Goal: Find specific page/section: Find specific page/section

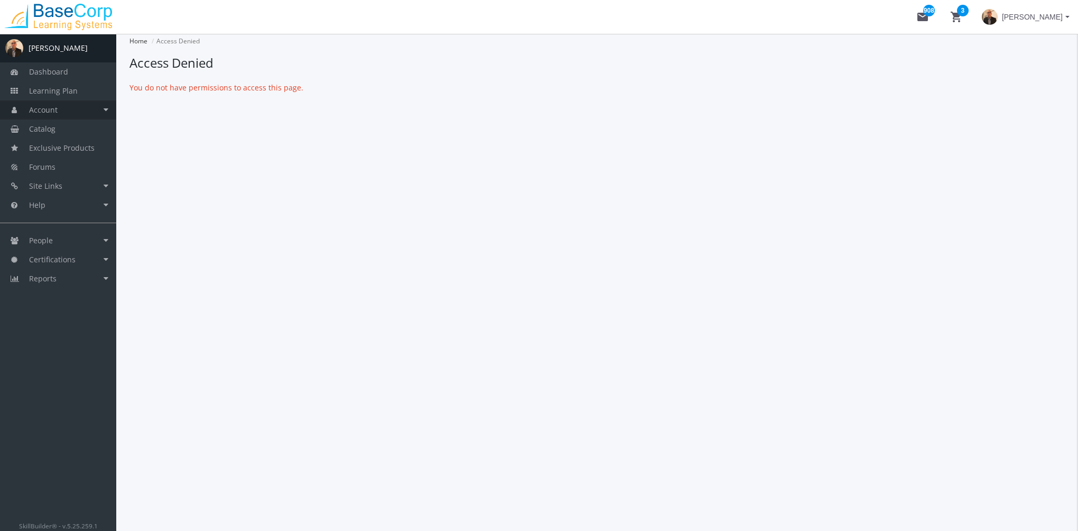
click at [79, 110] on link "Account" at bounding box center [58, 109] width 116 height 19
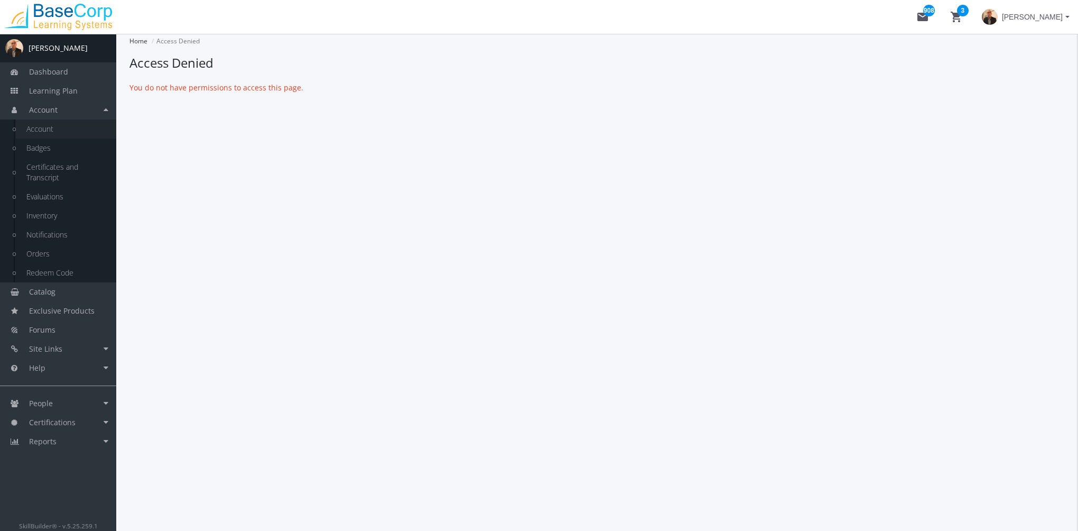
click at [72, 133] on link "Account" at bounding box center [66, 128] width 100 height 19
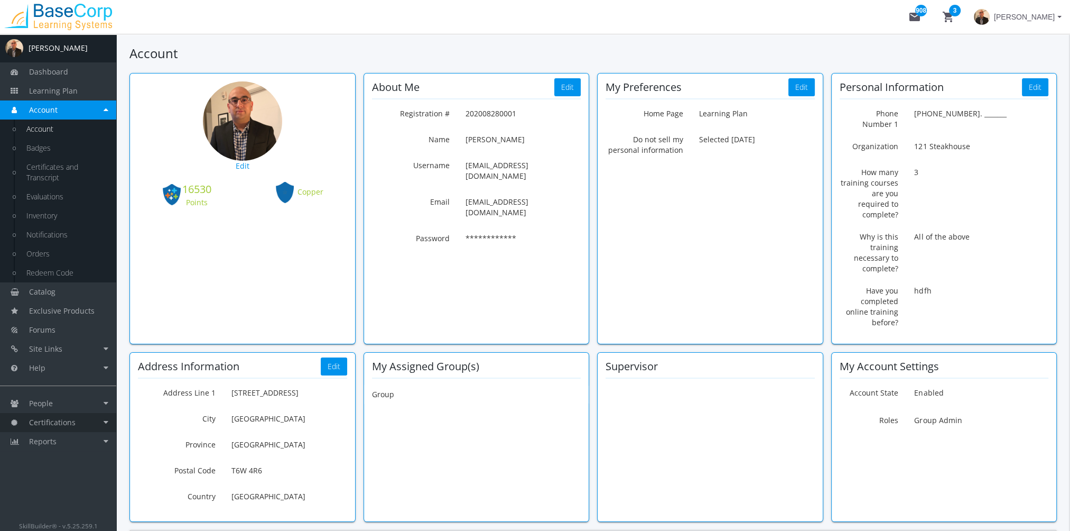
click at [80, 417] on link "Certifications" at bounding box center [58, 422] width 116 height 19
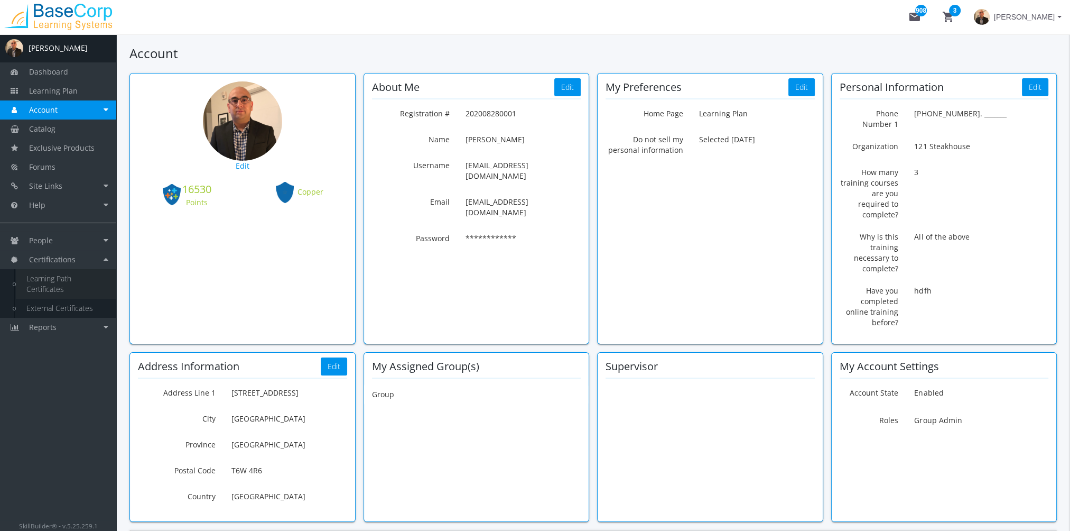
click at [77, 281] on link "Learning Path Certificates" at bounding box center [66, 284] width 100 height 30
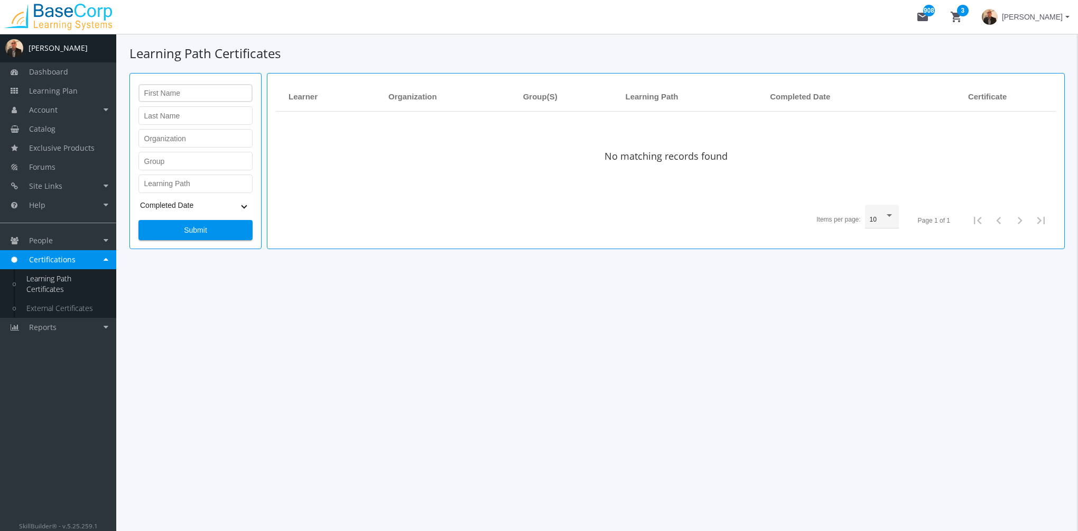
click at [168, 93] on input "First Name" at bounding box center [195, 95] width 103 height 8
click at [197, 234] on span "Submit" at bounding box center [195, 229] width 96 height 19
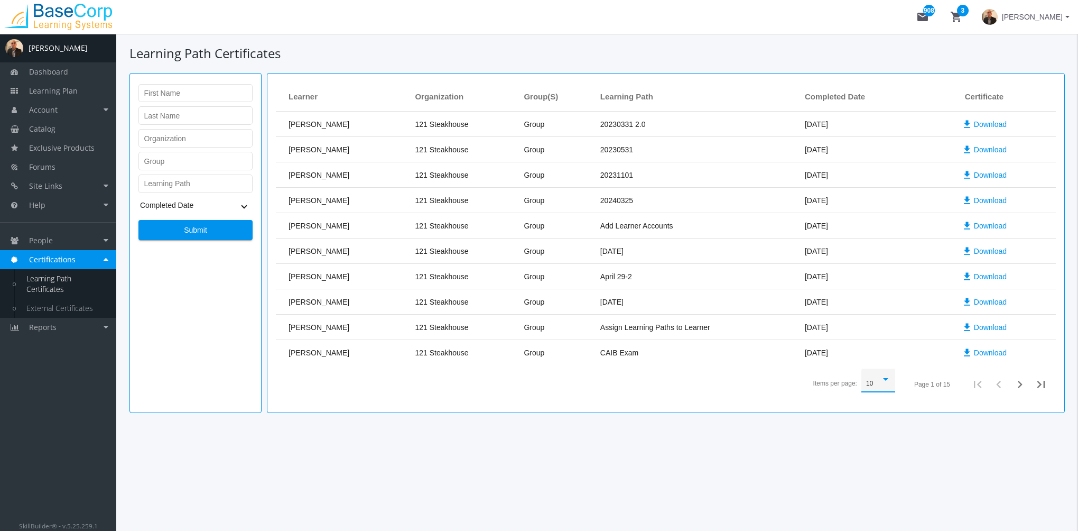
click at [880, 384] on div "10" at bounding box center [873, 383] width 15 height 7
click at [879, 420] on span "50" at bounding box center [879, 421] width 24 height 19
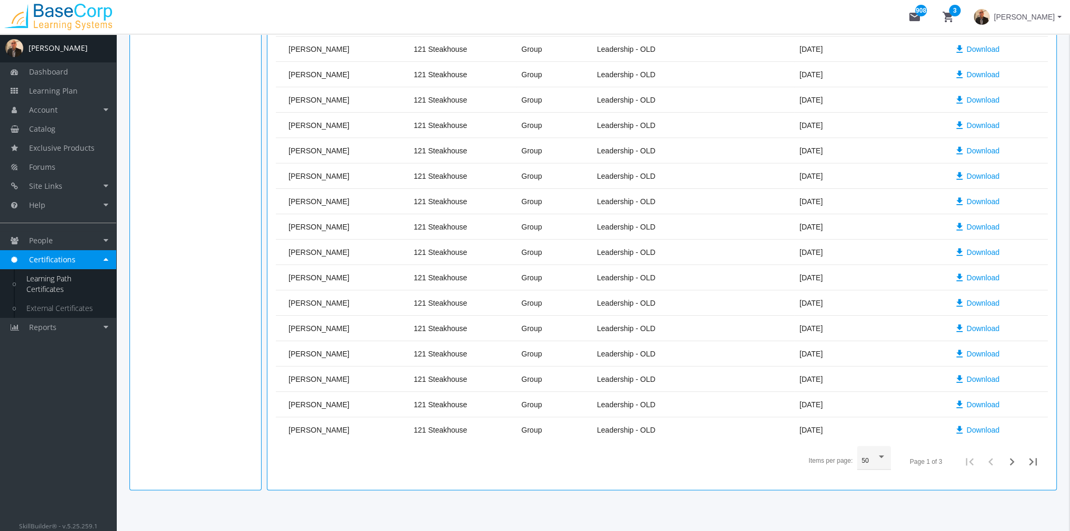
scroll to position [949, 0]
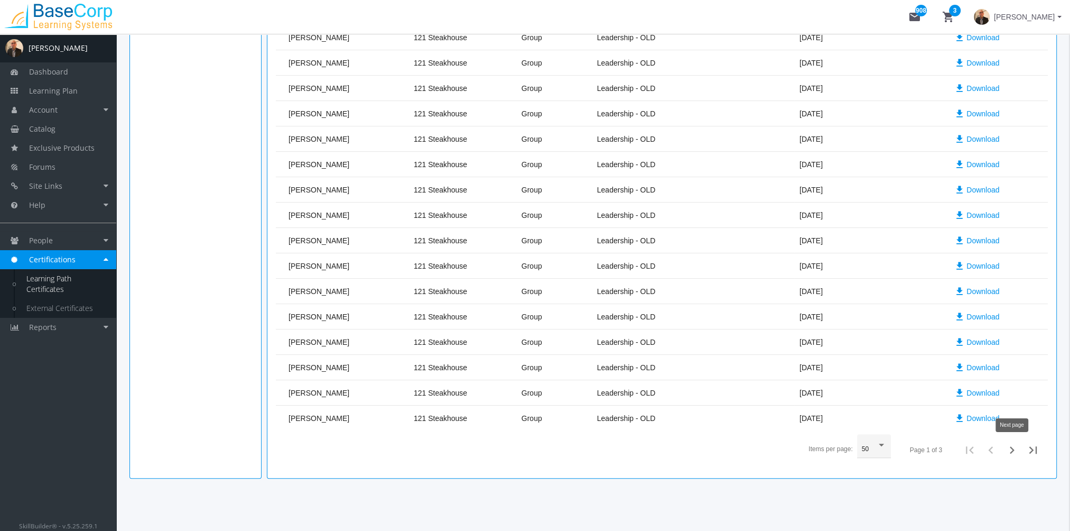
click at [1011, 447] on icon "Next page" at bounding box center [1012, 449] width 15 height 15
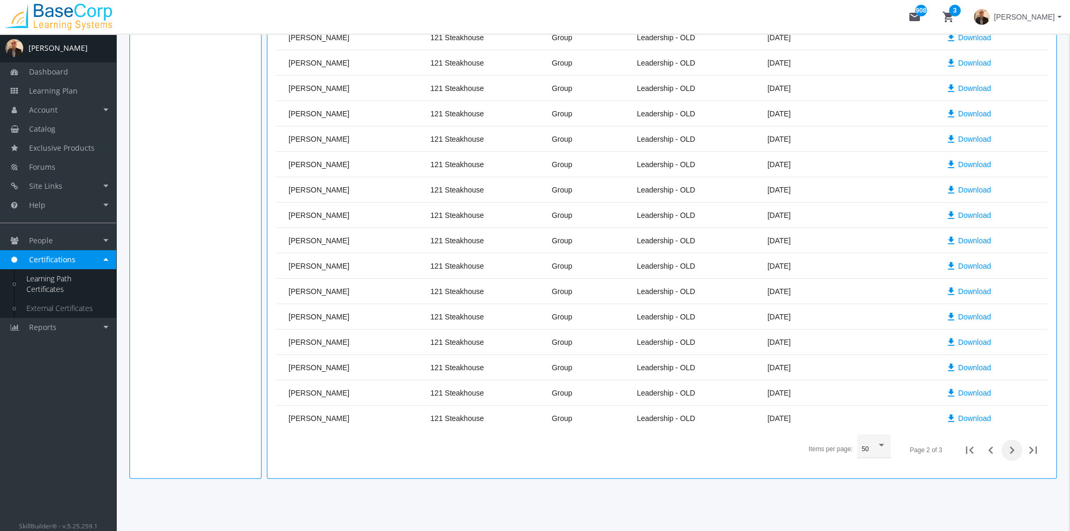
click at [1011, 447] on icon "Next page" at bounding box center [1012, 449] width 5 height 7
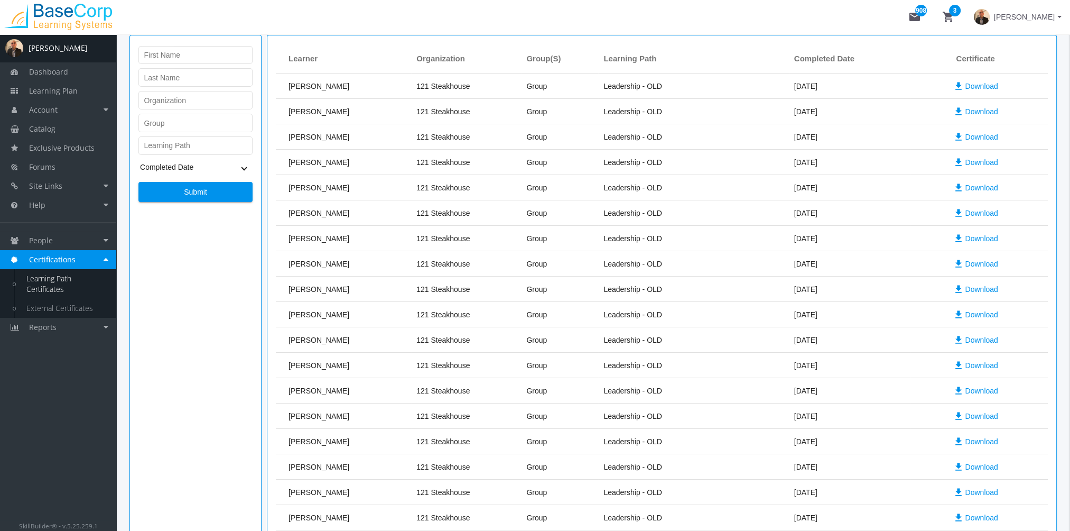
scroll to position [0, 0]
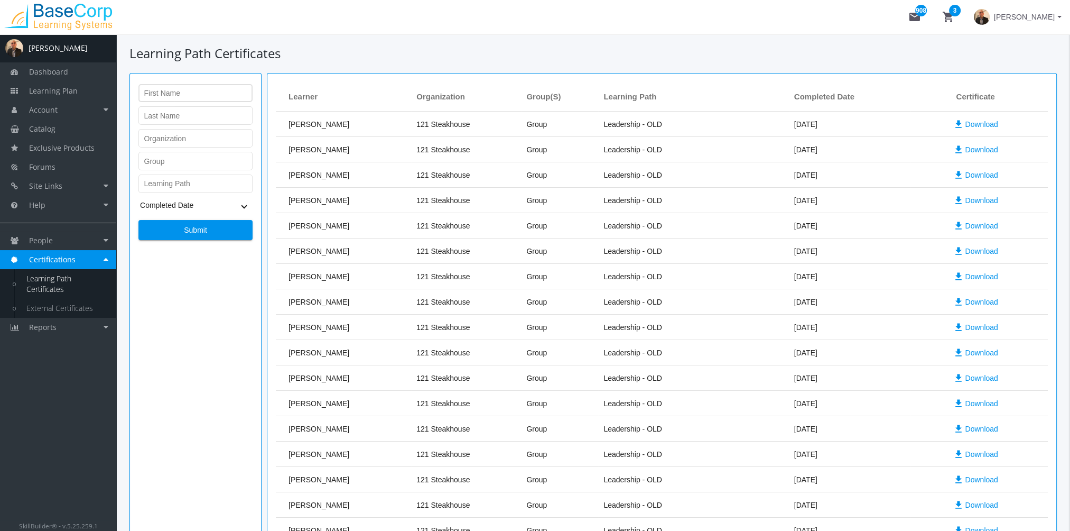
click at [175, 95] on input "First Name" at bounding box center [195, 95] width 103 height 8
type input "[PERSON_NAME]"
click at [138, 220] on button "Submit" at bounding box center [195, 230] width 114 height 20
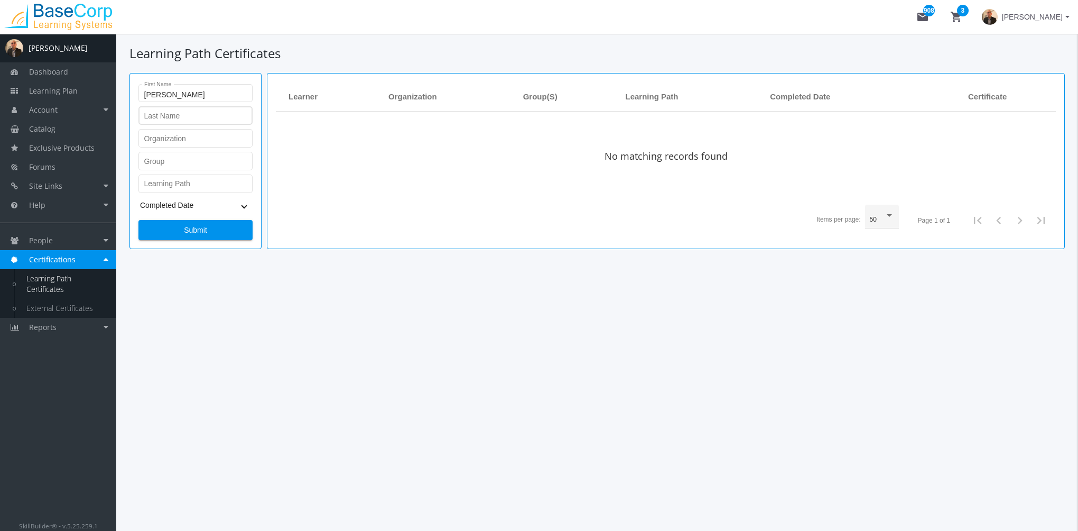
click at [179, 112] on div "Last Name" at bounding box center [195, 115] width 103 height 20
type input "[PERSON_NAME]"
click at [138, 220] on button "Submit" at bounding box center [195, 230] width 114 height 20
click at [218, 227] on span "Submit" at bounding box center [195, 229] width 96 height 19
drag, startPoint x: 190, startPoint y: 117, endPoint x: 105, endPoint y: 110, distance: 84.9
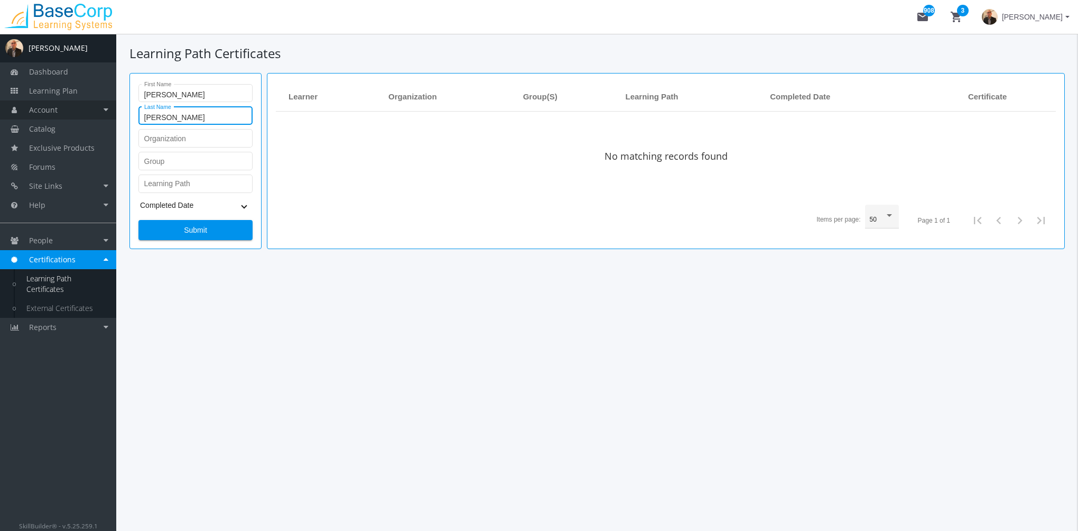
click at [105, 110] on div "A [PERSON_NAME] Dashboard Learning Plan Account Account Badges Certificates and…" at bounding box center [539, 282] width 1078 height 497
drag, startPoint x: 192, startPoint y: 95, endPoint x: 88, endPoint y: 100, distance: 104.8
click at [88, 100] on div "A [PERSON_NAME] Dashboard Learning Plan Account Account Badges Certificates and…" at bounding box center [539, 282] width 1078 height 497
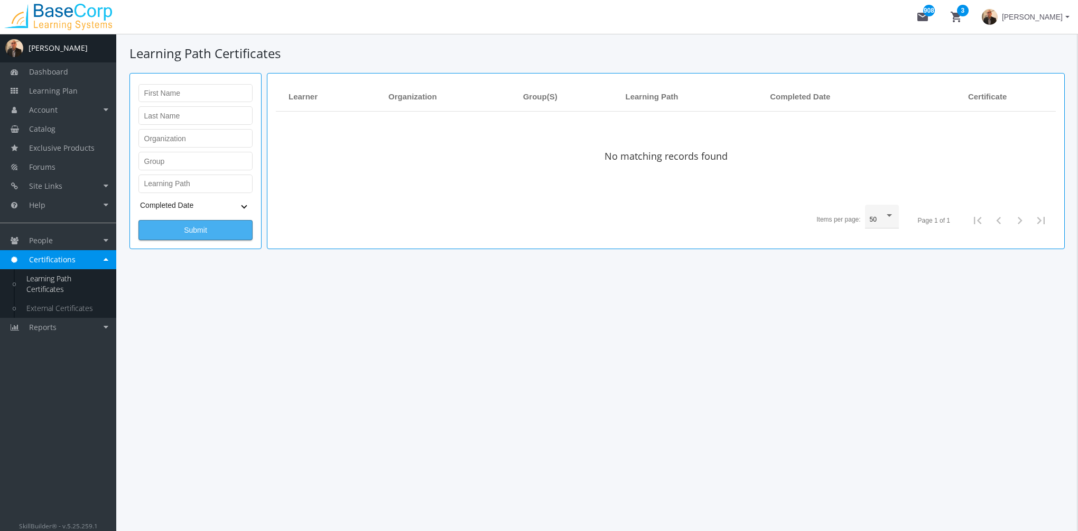
click at [184, 238] on span "Submit" at bounding box center [195, 229] width 96 height 19
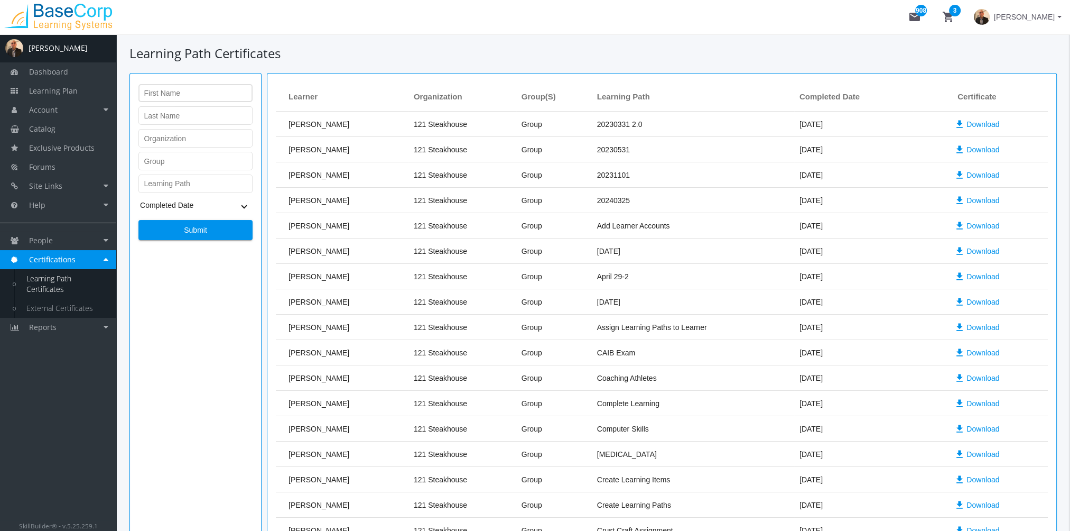
click at [171, 89] on div "First Name" at bounding box center [195, 92] width 103 height 20
click at [198, 235] on span "Submit" at bounding box center [195, 229] width 96 height 19
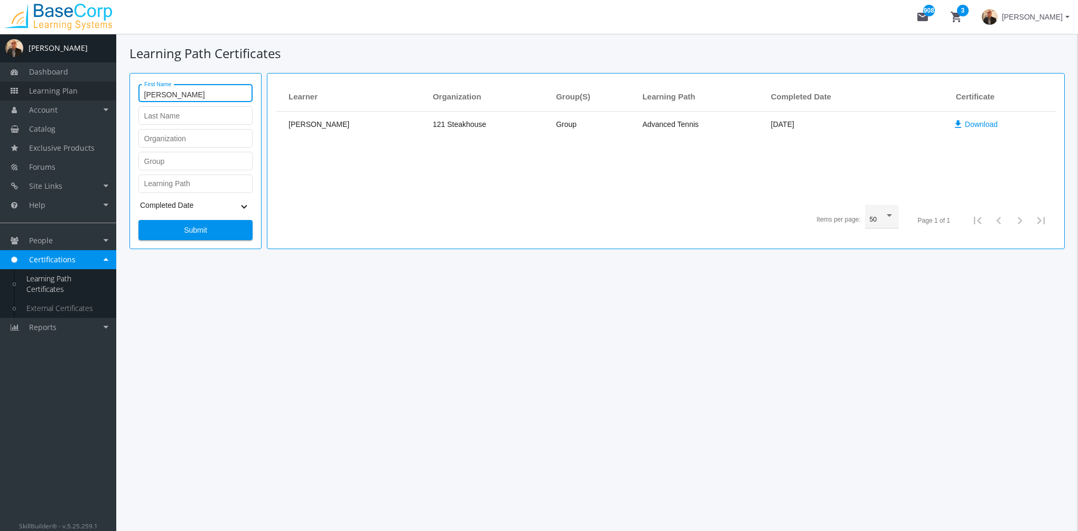
drag, startPoint x: 188, startPoint y: 95, endPoint x: 97, endPoint y: 91, distance: 91.0
click at [97, 91] on div "A [PERSON_NAME] Dashboard Learning Plan Account Account Badges Certificates and…" at bounding box center [539, 282] width 1078 height 497
type input "h"
type input "[PERSON_NAME]"
click at [138, 220] on button "Submit" at bounding box center [195, 230] width 114 height 20
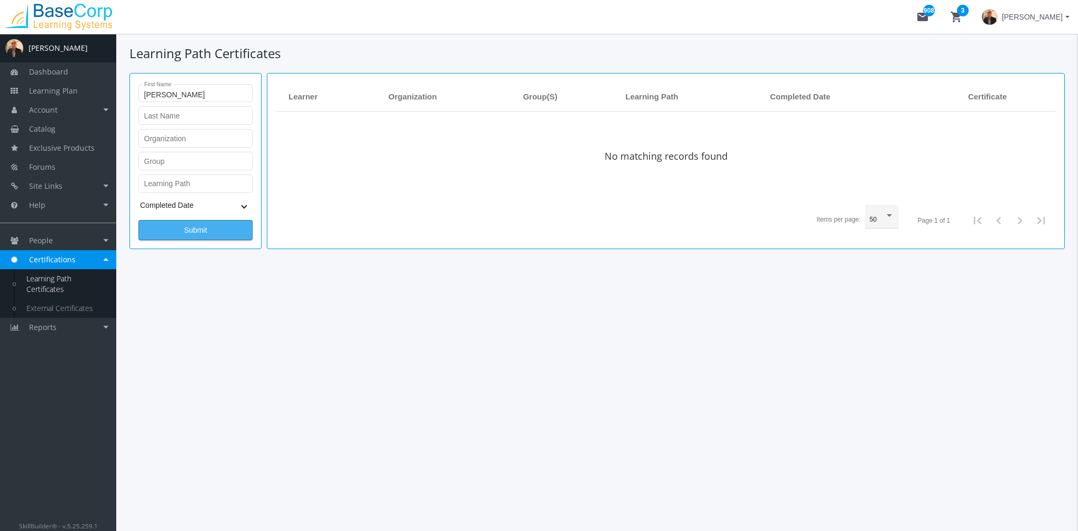
click at [207, 228] on span "Submit" at bounding box center [195, 229] width 96 height 19
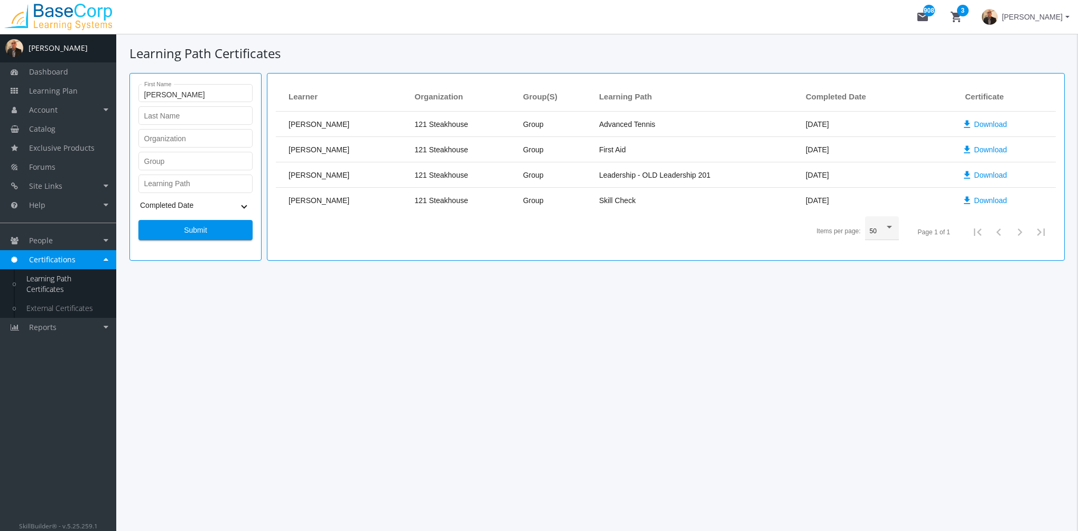
click at [1032, 16] on span "[PERSON_NAME]" at bounding box center [1032, 16] width 61 height 19
